Goal: Information Seeking & Learning: Learn about a topic

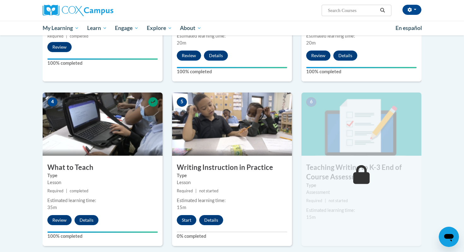
scroll to position [273, 0]
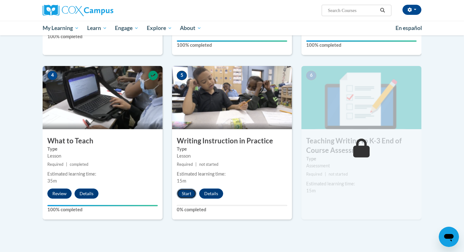
click at [187, 189] on button "Start" at bounding box center [187, 194] width 20 height 10
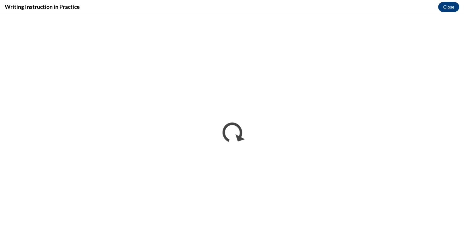
scroll to position [0, 0]
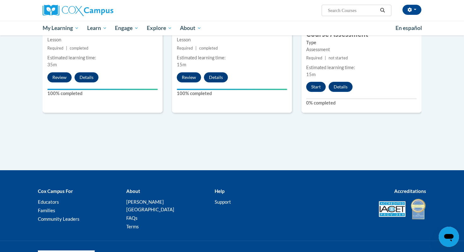
scroll to position [411, 0]
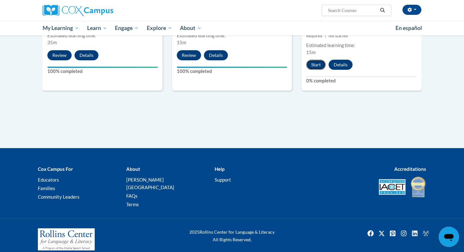
click at [316, 63] on button "Start" at bounding box center [316, 65] width 20 height 10
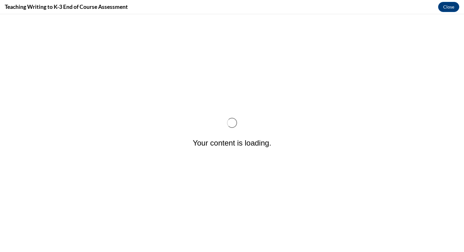
scroll to position [0, 0]
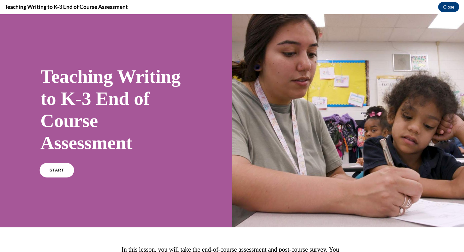
click at [60, 171] on span "START" at bounding box center [57, 170] width 15 height 5
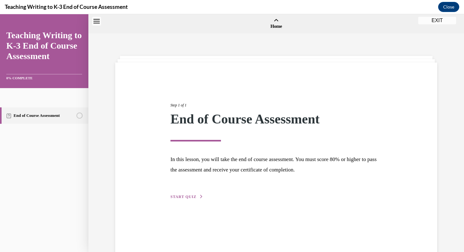
scroll to position [20, 0]
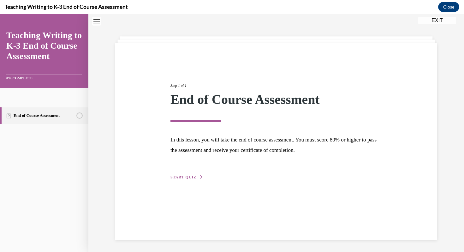
click at [167, 181] on div "Step 1 of 1 End of Course Assessment In this lesson, you will take the end of c…" at bounding box center [276, 141] width 322 height 197
click at [181, 176] on span "START QUIZ" at bounding box center [184, 177] width 26 height 4
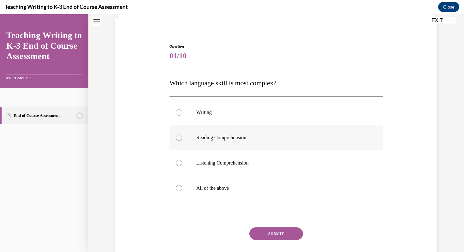
scroll to position [52, 0]
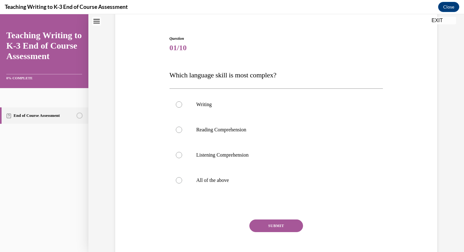
click at [230, 79] on span "Which language skill is most complex?" at bounding box center [223, 75] width 107 height 8
copy span "Which language skill is most complex?"
click at [216, 185] on label "All of the above" at bounding box center [277, 180] width 214 height 25
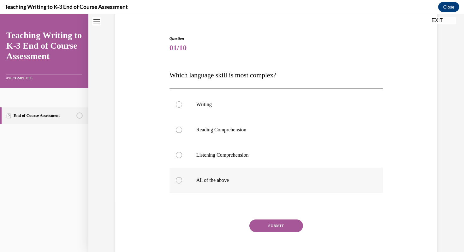
click at [182, 183] on input "All of the above" at bounding box center [179, 180] width 6 height 6
radio input "true"
click at [264, 222] on button "SUBMIT" at bounding box center [276, 225] width 54 height 13
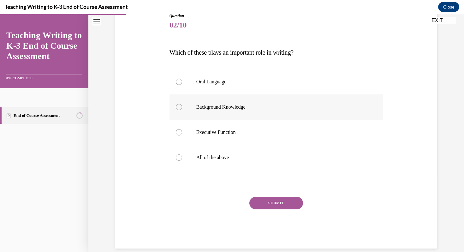
scroll to position [84, 0]
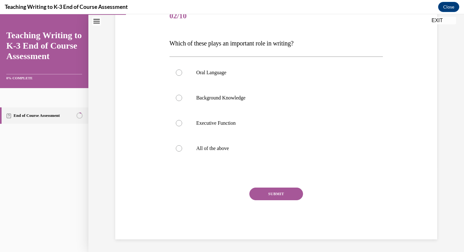
click at [264, 44] on span "Which of these plays an important role in writing?" at bounding box center [232, 43] width 124 height 7
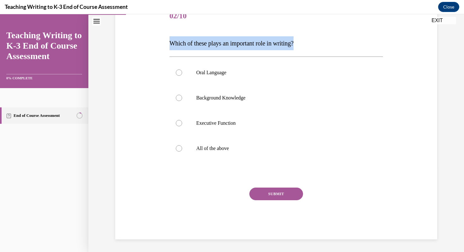
click at [264, 44] on span "Which of these plays an important role in writing?" at bounding box center [232, 43] width 124 height 7
copy p "Which of these plays an important role in writing?"
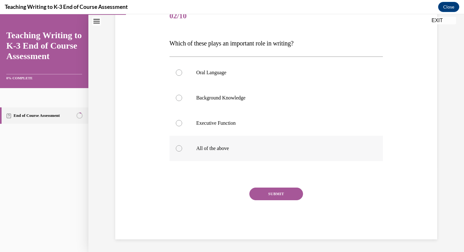
click at [214, 141] on label "All of the above" at bounding box center [277, 148] width 214 height 25
click at [182, 145] on input "All of the above" at bounding box center [179, 148] width 6 height 6
radio input "true"
click at [265, 193] on button "SUBMIT" at bounding box center [276, 194] width 54 height 13
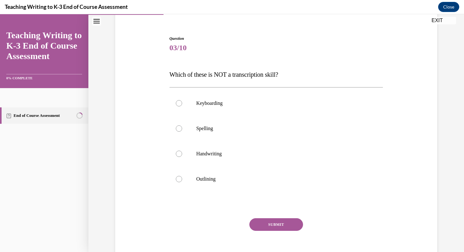
scroll to position [53, 0]
click at [268, 77] on p "Which of these is NOT a transcription skill?" at bounding box center [277, 74] width 214 height 13
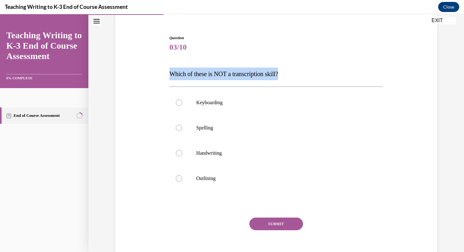
click at [268, 77] on p "Which of these is NOT a transcription skill?" at bounding box center [277, 74] width 214 height 13
copy span "Which of these is NOT a transcription skill?"
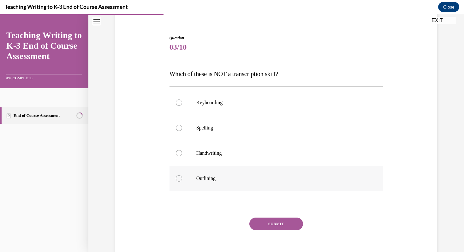
click at [218, 172] on label "Outlining" at bounding box center [277, 178] width 214 height 25
click at [182, 175] on input "Outlining" at bounding box center [179, 178] width 6 height 6
radio input "true"
click at [261, 228] on button "SUBMIT" at bounding box center [276, 224] width 54 height 13
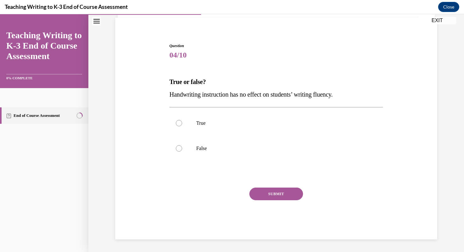
scroll to position [45, 0]
click at [284, 93] on span "Handwriting instruction has no effect on students’ writing fluency." at bounding box center [251, 94] width 163 height 7
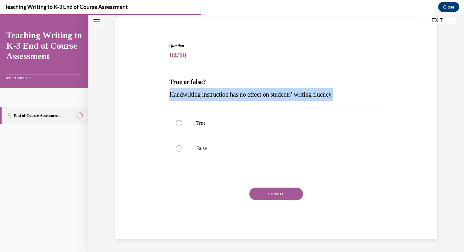
click at [284, 93] on span "Handwriting instruction has no effect on students’ writing fluency." at bounding box center [251, 94] width 163 height 7
copy span "Handwriting instruction has no effect on students’ writing fluency."
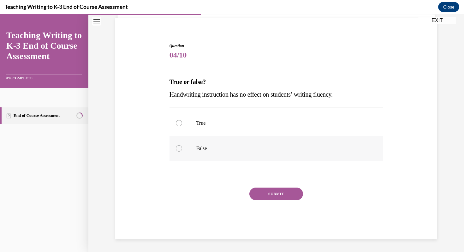
click at [227, 148] on p "False" at bounding box center [281, 148] width 171 height 6
click at [182, 148] on input "False" at bounding box center [179, 148] width 6 height 6
radio input "true"
click at [260, 195] on button "SUBMIT" at bounding box center [276, 194] width 54 height 13
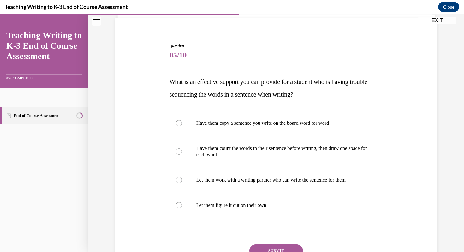
click at [270, 92] on span "What is an effective support you can provide for a student who is having troubl…" at bounding box center [269, 88] width 198 height 20
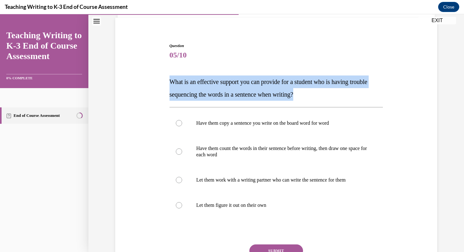
click at [270, 92] on span "What is an effective support you can provide for a student who is having troubl…" at bounding box center [269, 88] width 198 height 20
copy span "What is an effective support you can provide for a student who is having troubl…"
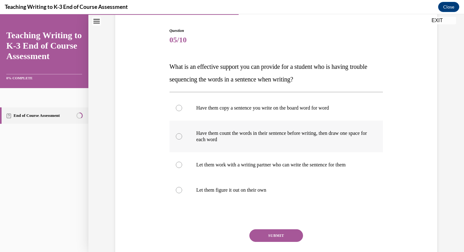
click at [238, 138] on p "Have them count the words in their sentence before writing, then draw one space…" at bounding box center [281, 136] width 171 height 13
click at [182, 138] on input "Have them count the words in their sentence before writing, then draw one space…" at bounding box center [179, 136] width 6 height 6
radio input "true"
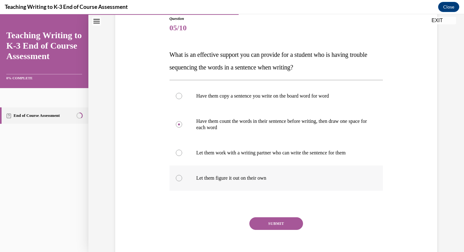
scroll to position [74, 0]
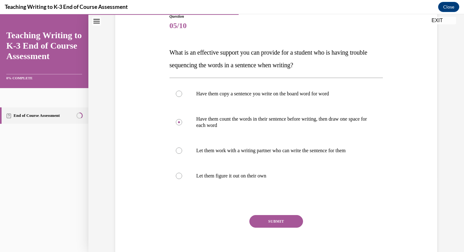
click at [262, 218] on button "SUBMIT" at bounding box center [276, 221] width 54 height 13
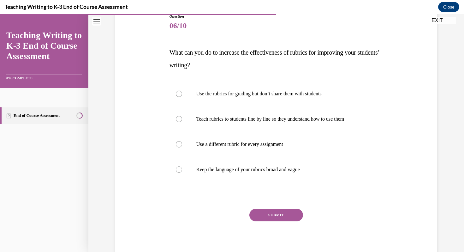
scroll to position [70, 0]
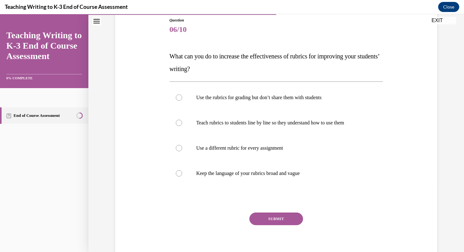
click at [300, 67] on p "What can you do to increase the effectiveness of rubrics for improving your stu…" at bounding box center [277, 62] width 214 height 25
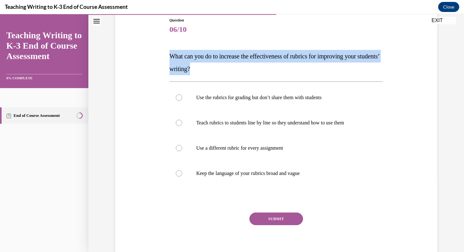
click at [300, 67] on p "What can you do to increase the effectiveness of rubrics for improving your stu…" at bounding box center [277, 62] width 214 height 25
copy span "What can you do to increase the effectiveness of rubrics for improving your stu…"
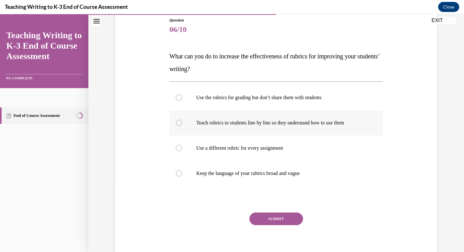
click at [261, 126] on label "Teach rubrics to students line by line so they understand how to use them" at bounding box center [277, 122] width 214 height 25
click at [182, 126] on input "Teach rubrics to students line by line so they understand how to use them" at bounding box center [179, 123] width 6 height 6
radio input "true"
click at [274, 221] on button "SUBMIT" at bounding box center [276, 219] width 54 height 13
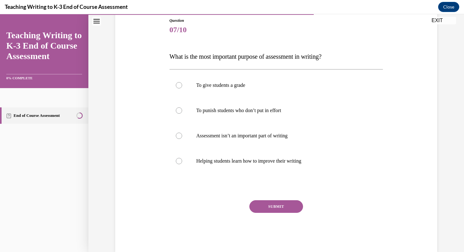
click at [274, 54] on span "What is the most important purpose of assessment in writing?" at bounding box center [246, 56] width 152 height 7
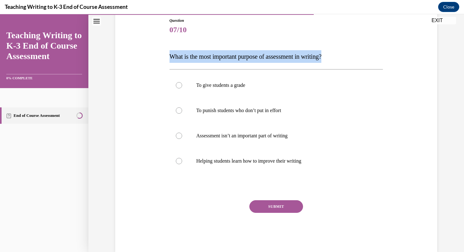
click at [274, 54] on span "What is the most important purpose of assessment in writing?" at bounding box center [246, 56] width 152 height 7
copy span "What is the most important purpose of assessment in writing?"
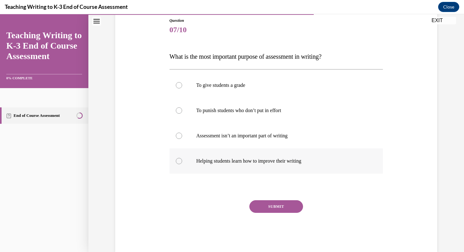
click at [232, 158] on p "Helping students learn how to improve their writing" at bounding box center [281, 161] width 171 height 6
click at [182, 158] on input "Helping students learn how to improve their writing" at bounding box center [179, 161] width 6 height 6
radio input "true"
click at [262, 202] on button "SUBMIT" at bounding box center [276, 206] width 54 height 13
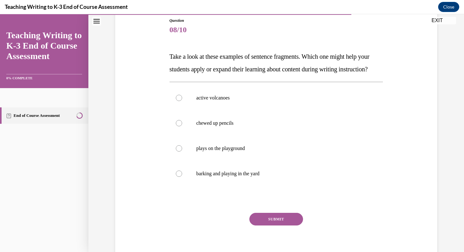
click at [262, 66] on span "Take a look at these examples of sentence fragments. Which one might help your …" at bounding box center [270, 63] width 200 height 20
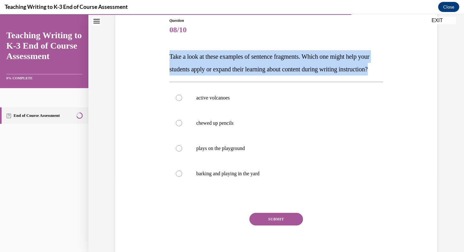
click at [262, 66] on span "Take a look at these examples of sentence fragments. Which one might help your …" at bounding box center [270, 63] width 200 height 20
copy span "Take a look at these examples of sentence fragments. Which one might help your …"
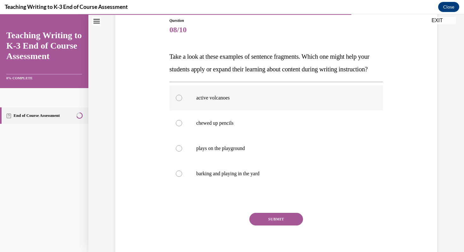
click at [221, 101] on label "active volcanoes" at bounding box center [277, 97] width 214 height 25
click at [182, 101] on input "active volcanoes" at bounding box center [179, 98] width 6 height 6
radio input "true"
click at [278, 225] on button "SUBMIT" at bounding box center [276, 219] width 54 height 13
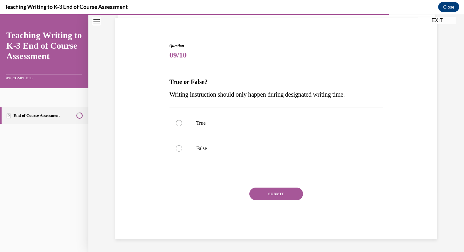
click at [267, 95] on span "Writing instruction should only happen during designated writing time." at bounding box center [258, 94] width 176 height 7
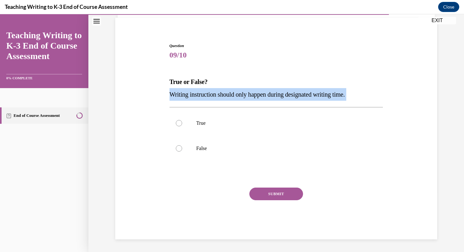
click at [267, 95] on span "Writing instruction should only happen during designated writing time." at bounding box center [258, 94] width 176 height 7
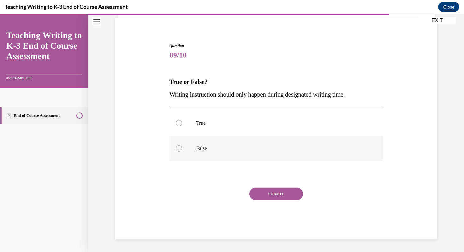
click at [219, 149] on p "False" at bounding box center [281, 148] width 171 height 6
click at [182, 149] on input "False" at bounding box center [179, 148] width 6 height 6
radio input "true"
click at [265, 191] on button "SUBMIT" at bounding box center [276, 194] width 54 height 13
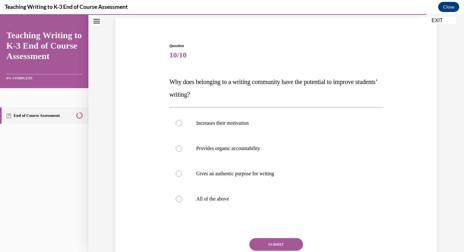
click at [256, 84] on span "Why does belonging to a writing community have the potential to improve student…" at bounding box center [274, 88] width 208 height 20
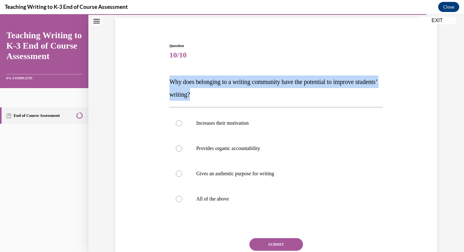
click at [256, 84] on span "Why does belonging to a writing community have the potential to improve student…" at bounding box center [274, 88] width 208 height 20
copy span "Why does belonging to a writing community have the potential to improve student…"
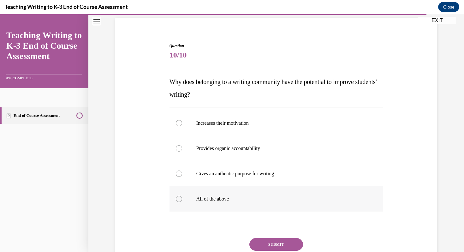
click at [254, 198] on p "All of the above" at bounding box center [281, 199] width 171 height 6
click at [182, 198] on input "All of the above" at bounding box center [179, 199] width 6 height 6
radio input "true"
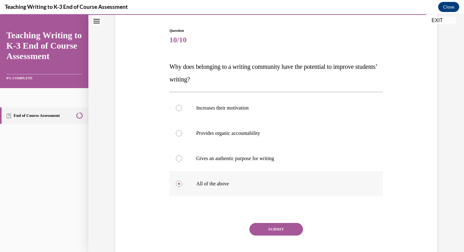
scroll to position [62, 0]
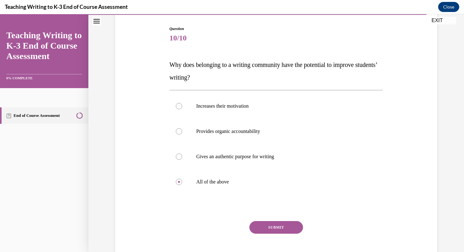
click at [266, 225] on button "SUBMIT" at bounding box center [276, 227] width 54 height 13
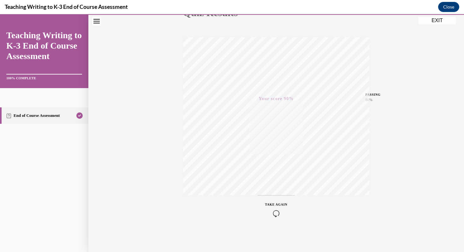
scroll to position [73, 0]
